Goal: Task Accomplishment & Management: Manage account settings

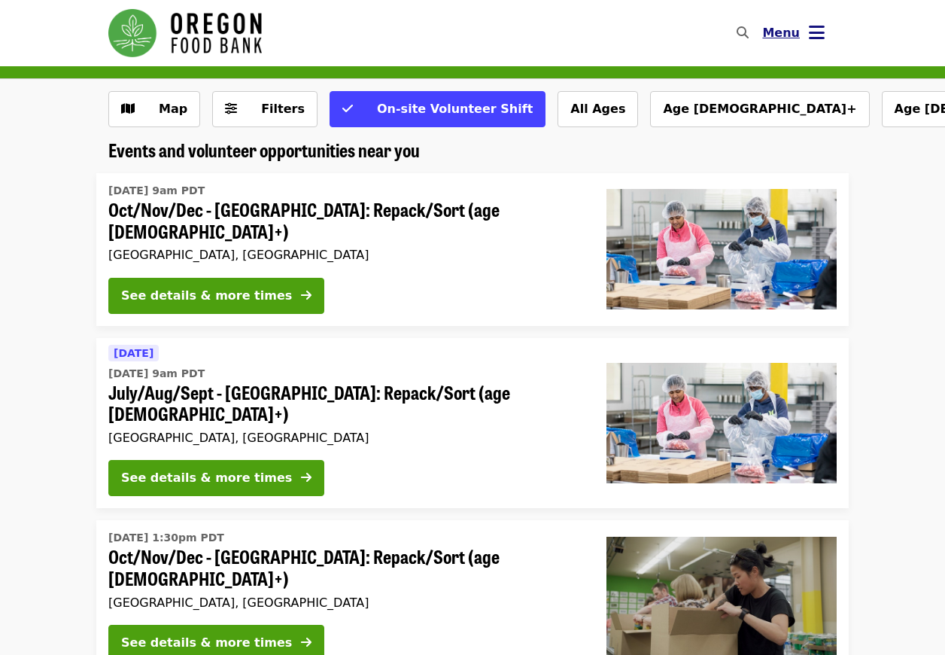
click at [781, 32] on span "Menu" at bounding box center [781, 33] width 38 height 14
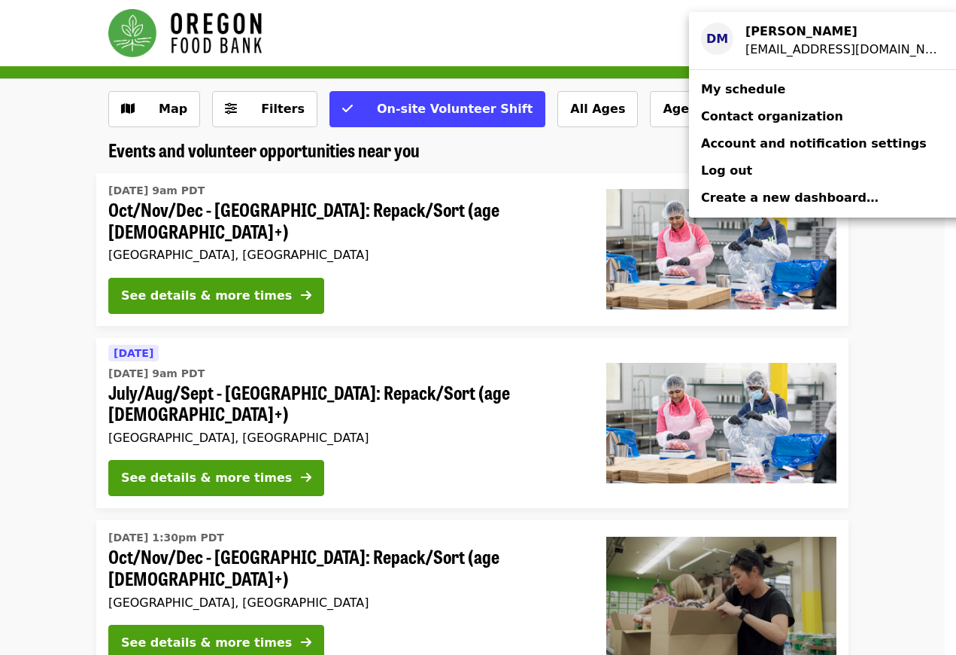
click at [771, 50] on div "[EMAIL_ADDRESS][DOMAIN_NAME]" at bounding box center [845, 50] width 199 height 18
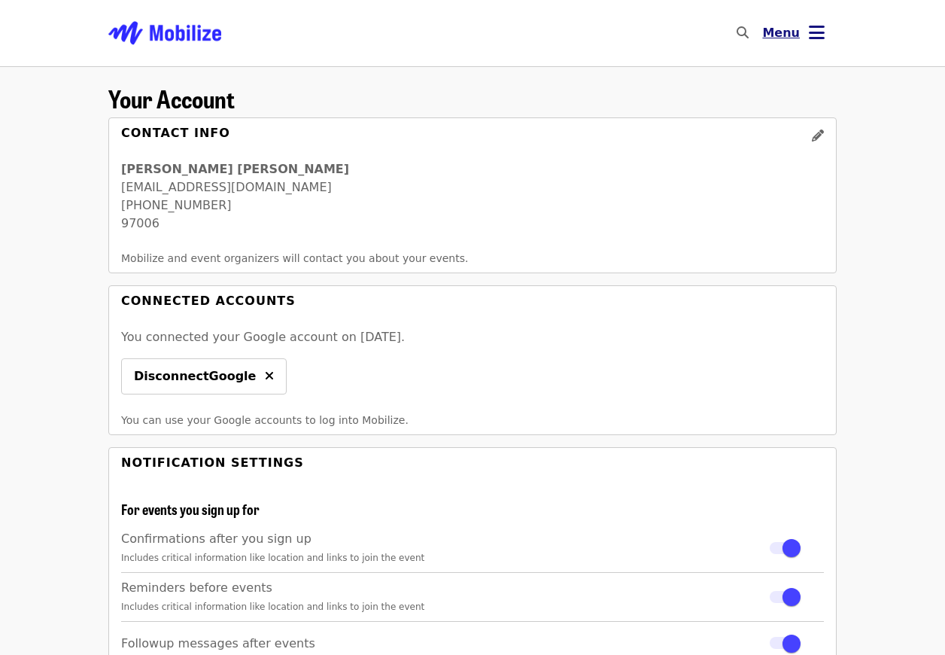
click at [823, 29] on icon "bars icon" at bounding box center [817, 33] width 16 height 22
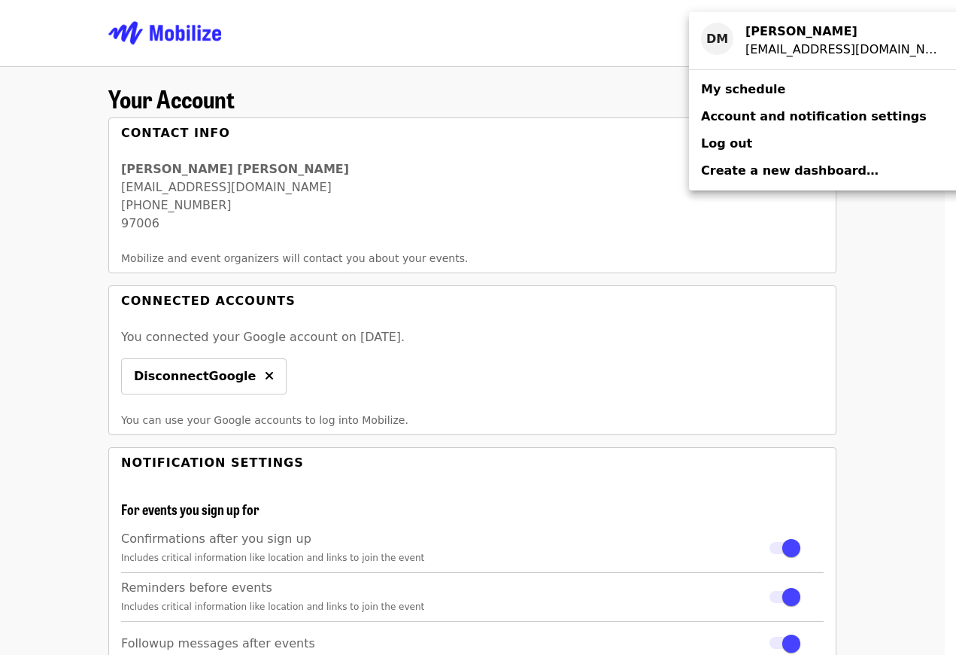
click at [760, 91] on span "My schedule" at bounding box center [743, 89] width 84 height 14
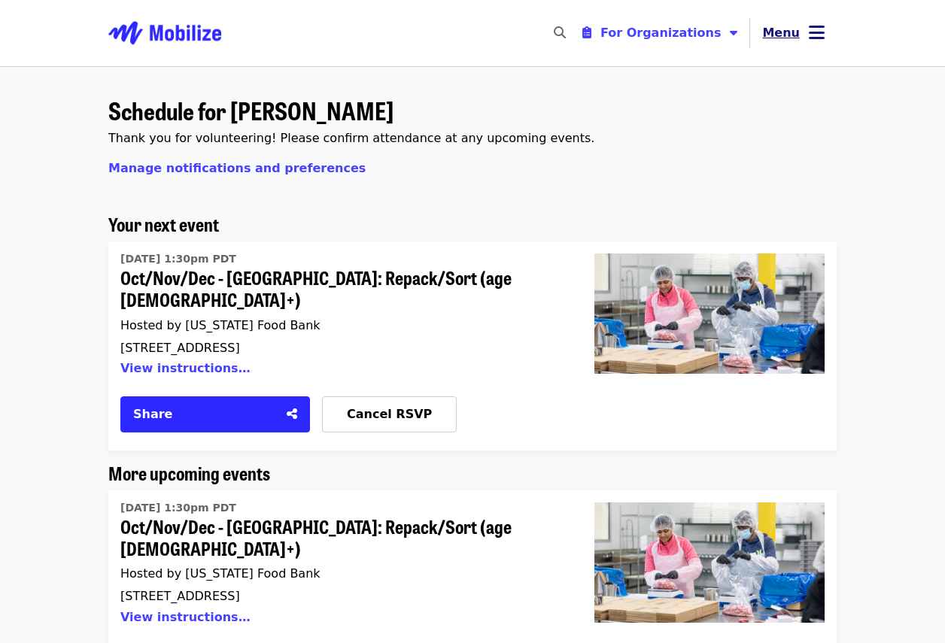
click at [781, 32] on span "Menu" at bounding box center [781, 33] width 38 height 14
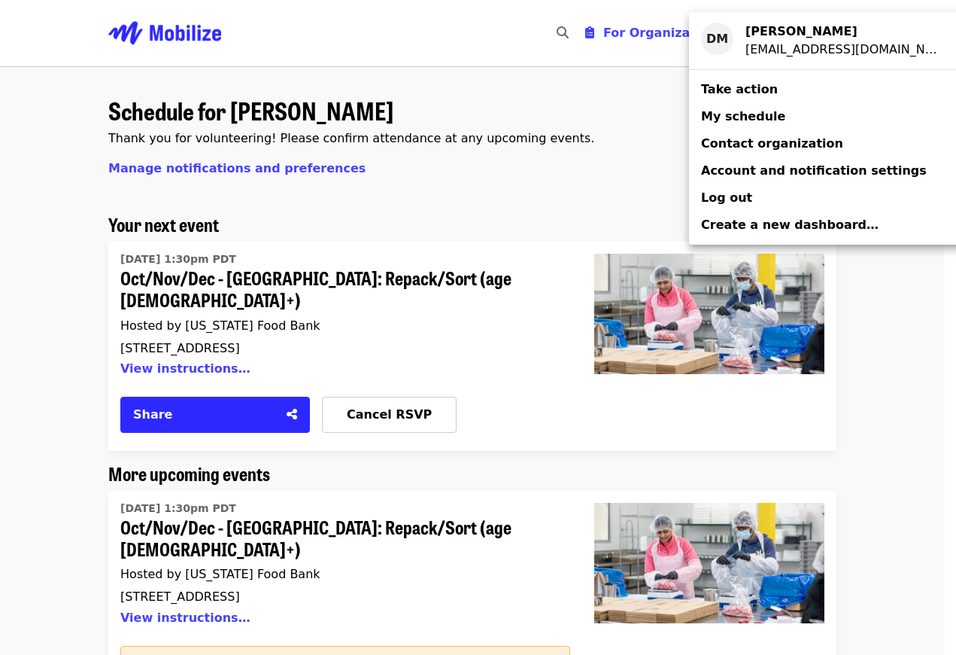
click at [734, 191] on span "Log out" at bounding box center [726, 197] width 51 height 14
